Goal: Download file/media

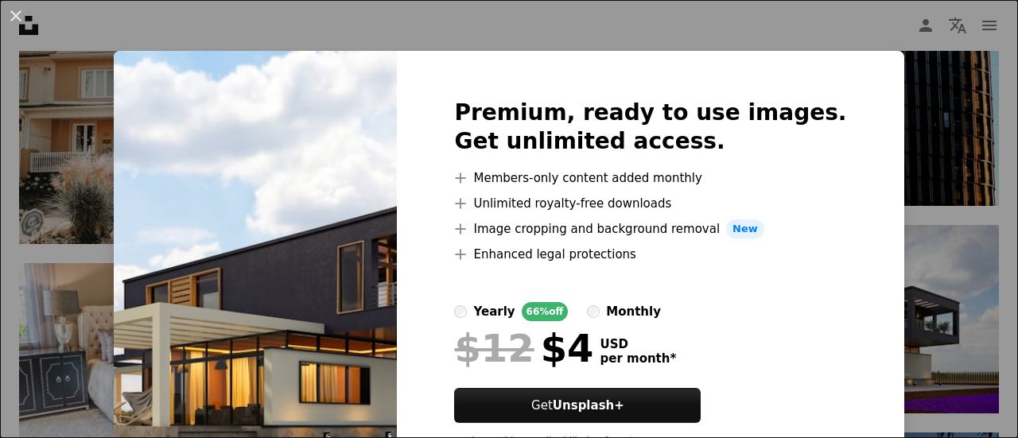
click at [881, 149] on div "An X shape Premium, ready to use images. Get unlimited access. A plus sign Memb…" at bounding box center [509, 219] width 1018 height 438
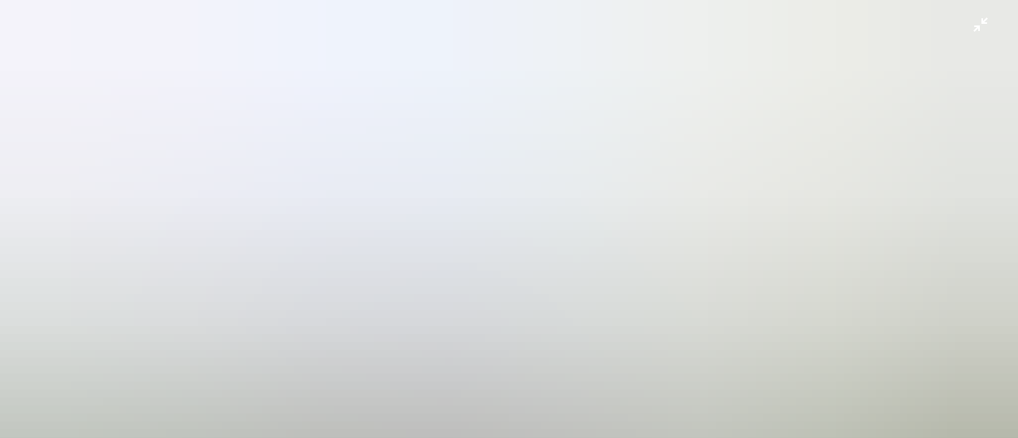
scroll to position [115, 0]
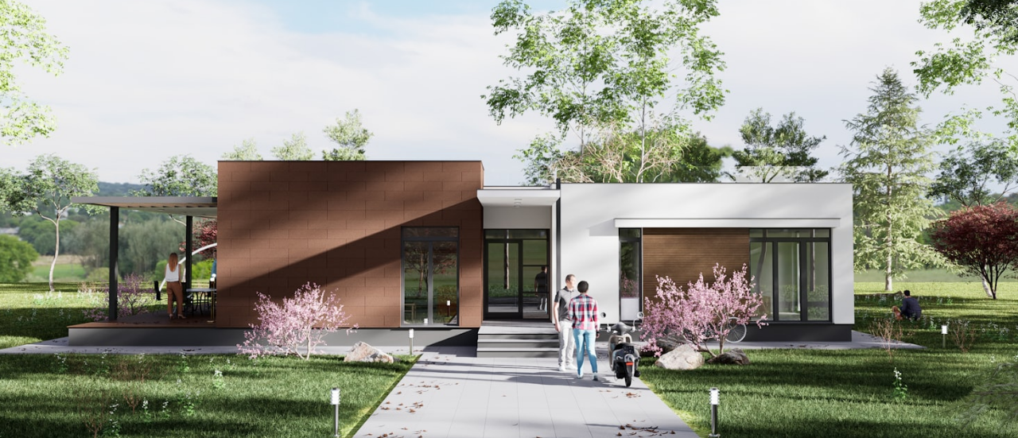
click at [794, 202] on img "Zoom out on this image" at bounding box center [508, 226] width 1019 height 685
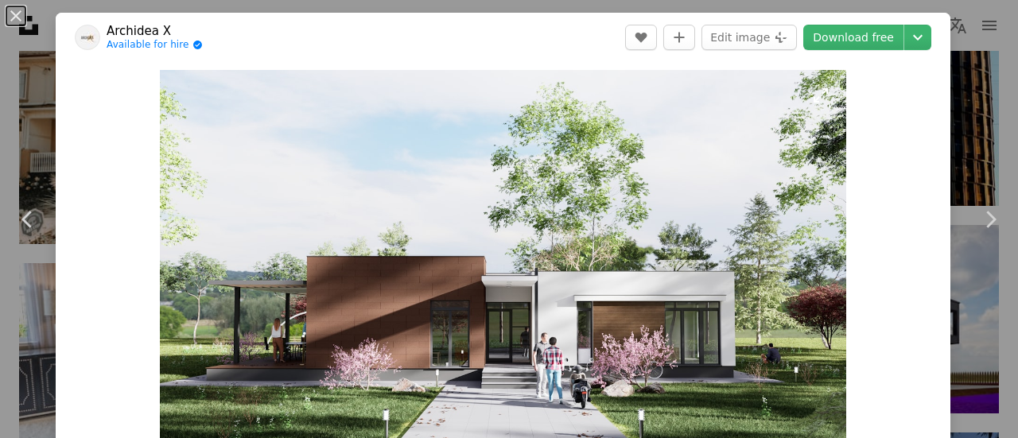
scroll to position [70, 0]
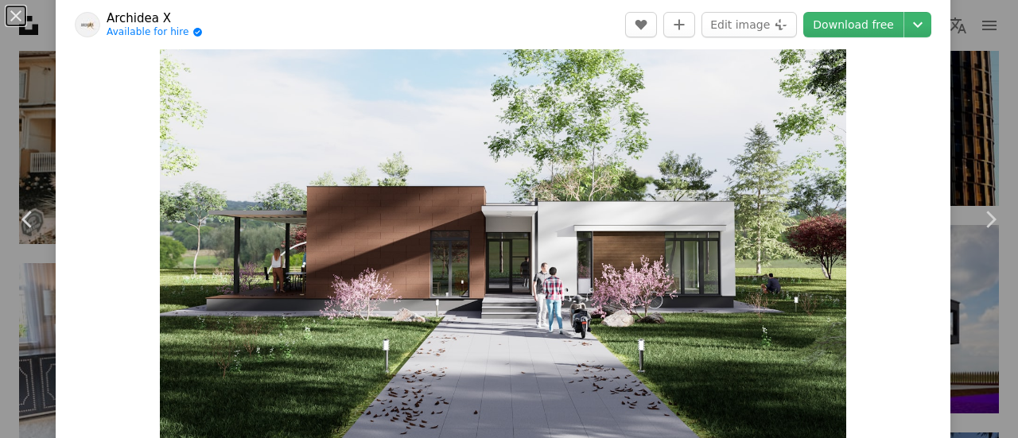
click at [947, 146] on div "An X shape Chevron left Chevron right Archidea X Available for hire A checkmark…" at bounding box center [509, 219] width 1018 height 438
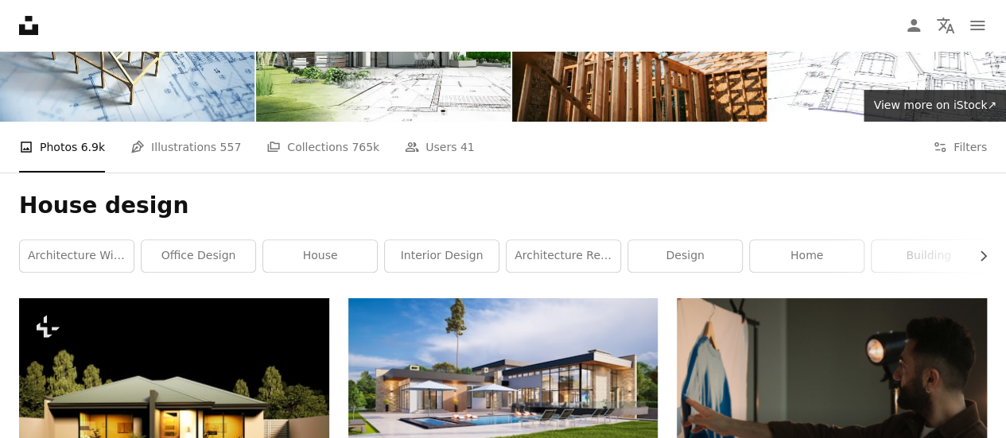
scroll to position [102, 0]
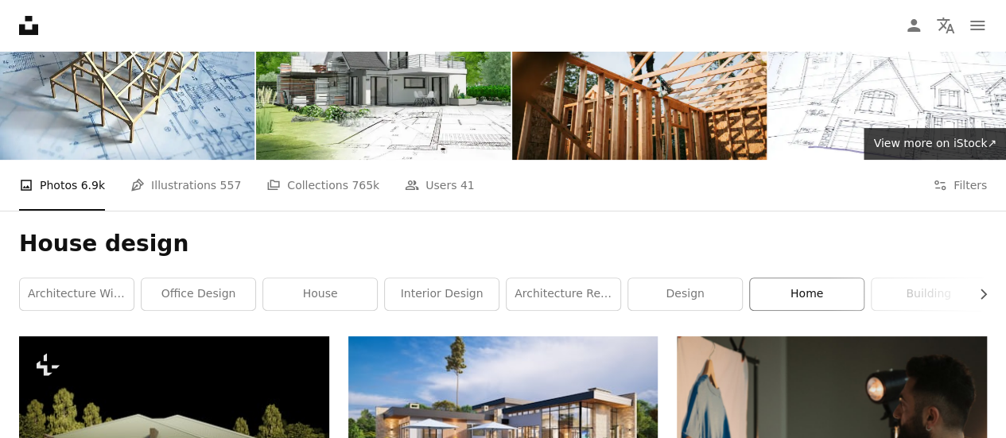
click at [805, 301] on link "home" at bounding box center [807, 294] width 114 height 32
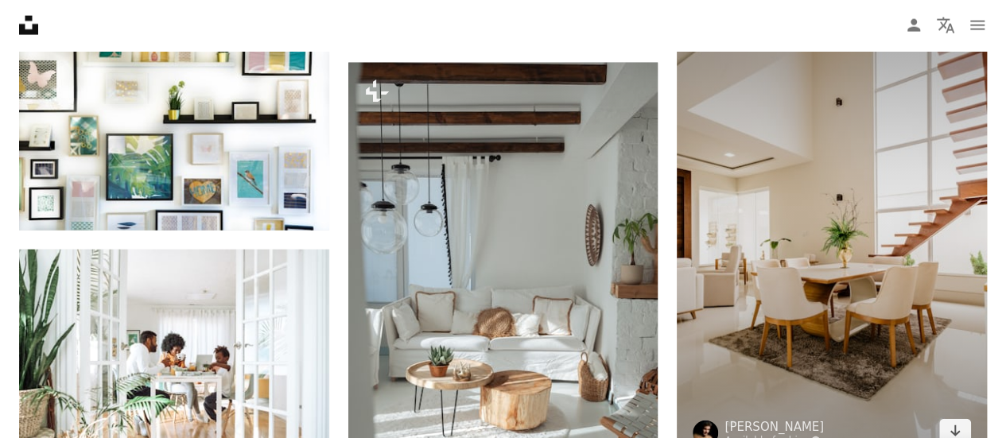
scroll to position [16935, 0]
